Goal: Task Accomplishment & Management: Complete application form

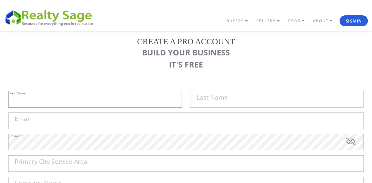
click at [115, 102] on input "First Name" at bounding box center [94, 99] width 173 height 16
paste input "Sell My House Fast [GEOGRAPHIC_DATA] |"
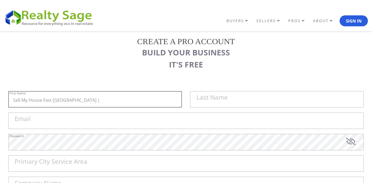
type input "Sell My House Fast [GEOGRAPHIC_DATA] |"
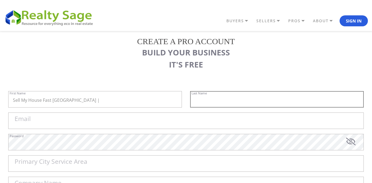
paste input "As Is Cash Home Buyers Ballwin"
type input "As Is Cash Home Buyers Ballwin"
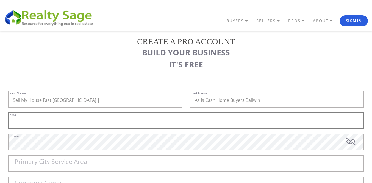
paste input "[EMAIL_ADDRESS][DOMAIN_NAME]"
type input "[EMAIL_ADDRESS][DOMAIN_NAME]"
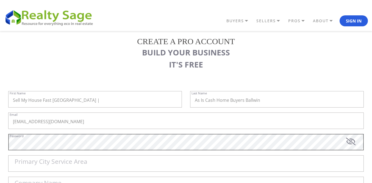
scroll to position [27, 0]
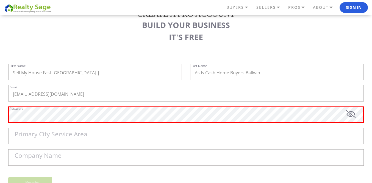
click at [46, 127] on div "Password" at bounding box center [185, 116] width 355 height 21
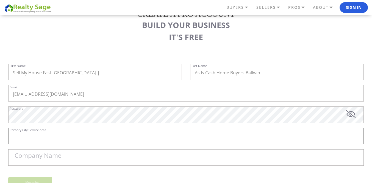
click at [97, 139] on input "Primary City Service Area" at bounding box center [185, 136] width 355 height 16
paste input "[GEOGRAPHIC_DATA]"
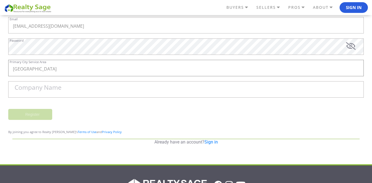
scroll to position [110, 0]
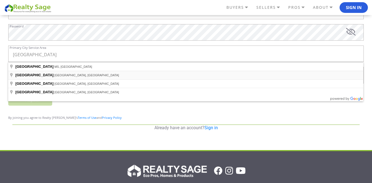
type input "[GEOGRAPHIC_DATA], [GEOGRAPHIC_DATA], [GEOGRAPHIC_DATA]"
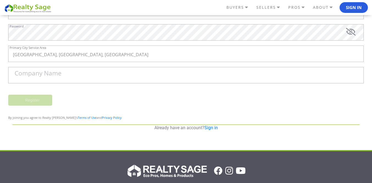
click at [39, 73] on label "Company Name" at bounding box center [38, 73] width 47 height 6
click at [39, 73] on input "Company Name" at bounding box center [185, 75] width 355 height 16
paste input "Sell My House Fast [GEOGRAPHIC_DATA] | As Is Cash Home Buyers Ballwin"
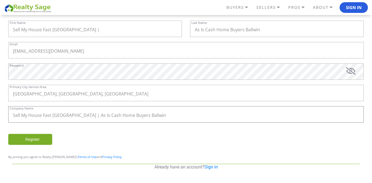
scroll to position [66, 0]
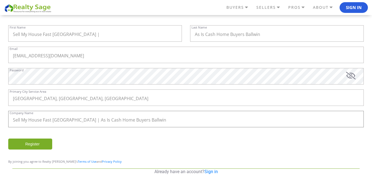
type input "Sell My House Fast [GEOGRAPHIC_DATA] | As Is Cash Home Buyers Ballwin"
click at [35, 141] on input "Register" at bounding box center [30, 144] width 44 height 11
